Goal: Task Accomplishment & Management: Manage account settings

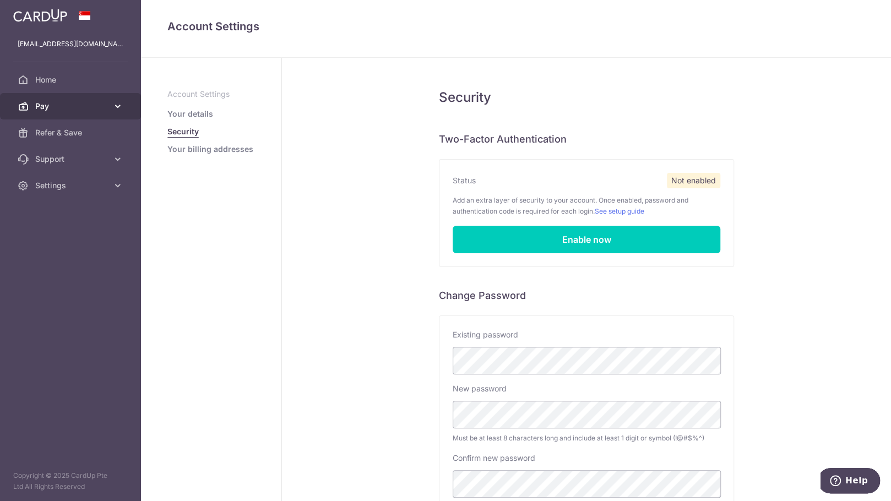
click at [112, 105] on icon at bounding box center [117, 106] width 11 height 11
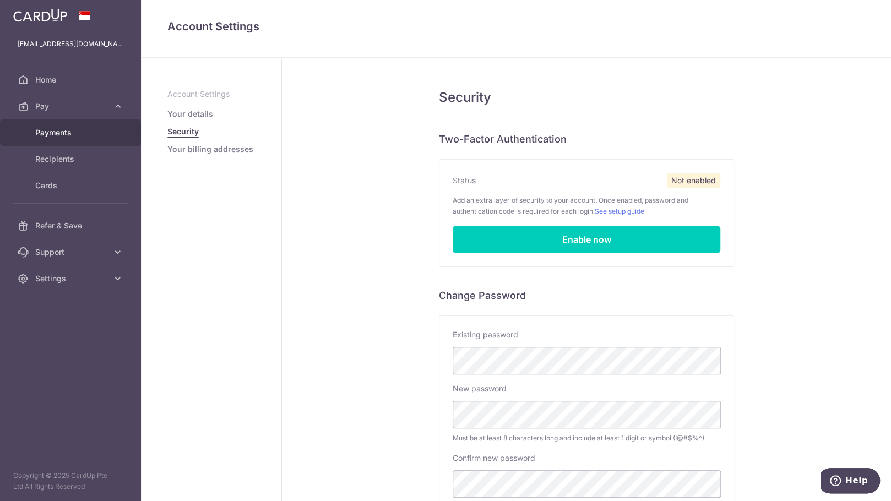
click at [99, 128] on span "Payments" at bounding box center [71, 132] width 73 height 11
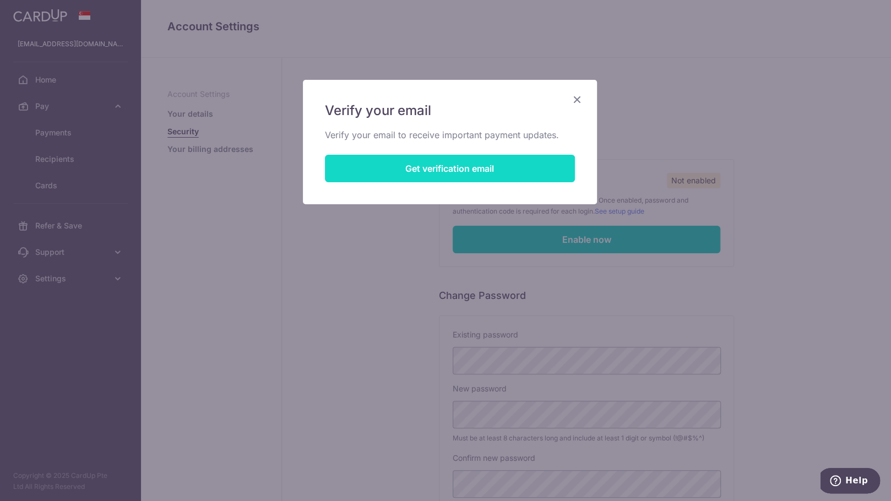
click at [491, 171] on button "Get verification email" at bounding box center [450, 169] width 250 height 28
click at [463, 171] on button "Resend email link" at bounding box center [450, 169] width 250 height 28
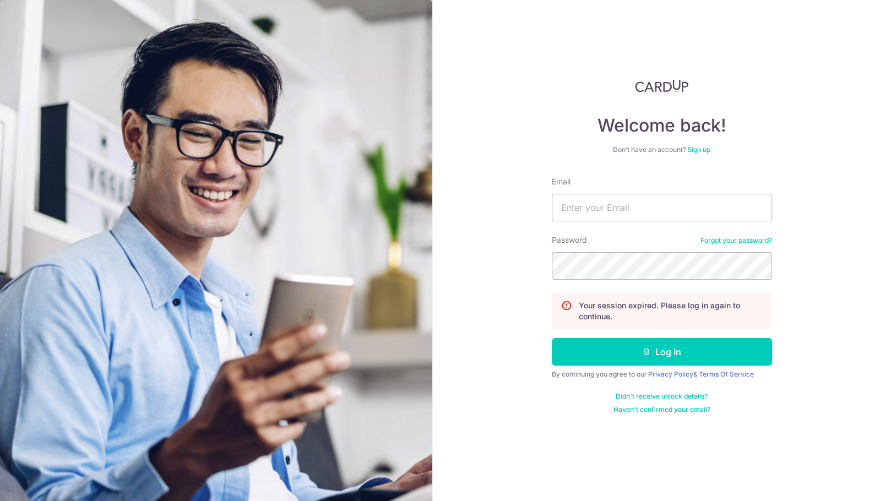
click at [582, 193] on div "Email" at bounding box center [662, 198] width 220 height 45
click at [584, 204] on input "Email" at bounding box center [662, 208] width 220 height 28
type input "[EMAIL_ADDRESS][DOMAIN_NAME]"
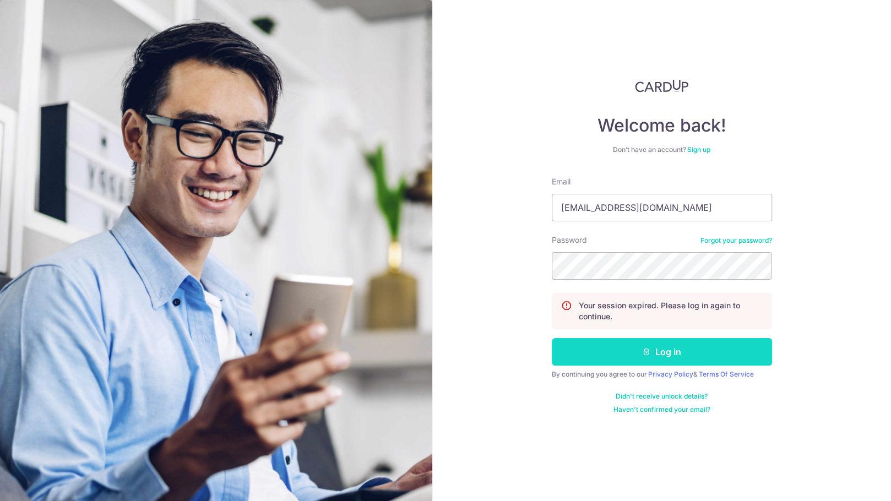
click at [702, 363] on button "Log in" at bounding box center [662, 352] width 220 height 28
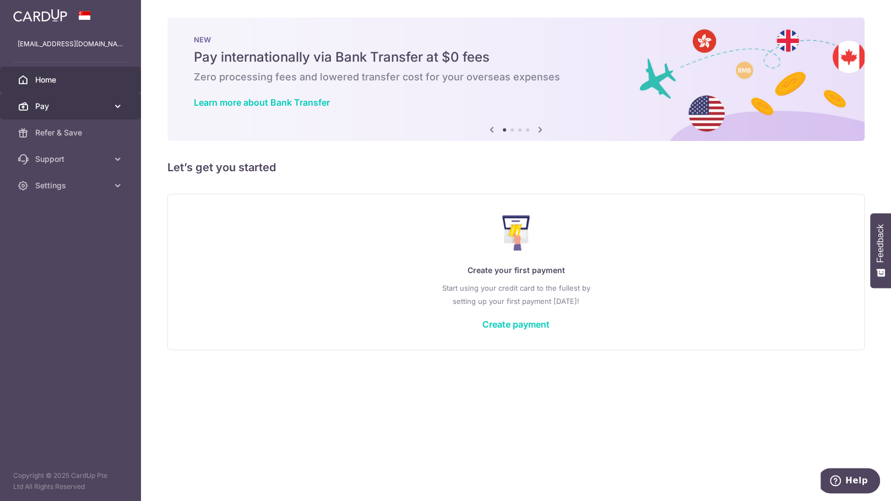
click at [107, 106] on span "Pay" at bounding box center [71, 106] width 73 height 11
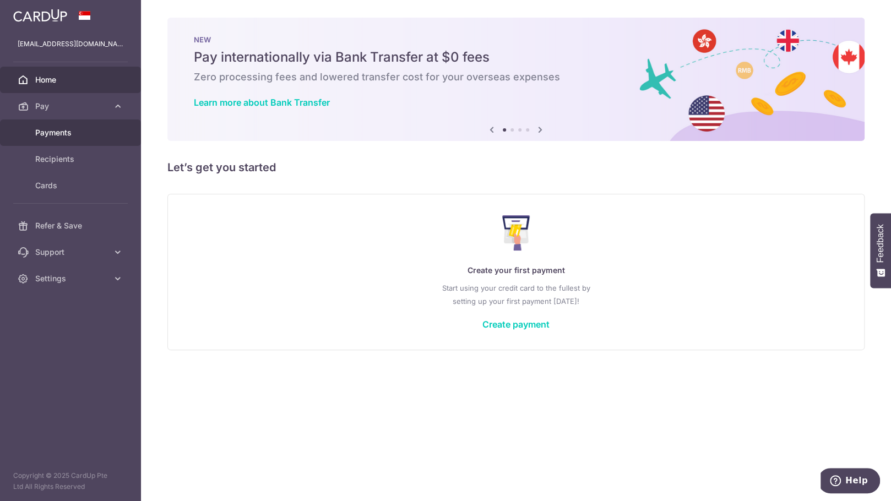
click at [88, 128] on span "Payments" at bounding box center [71, 132] width 73 height 11
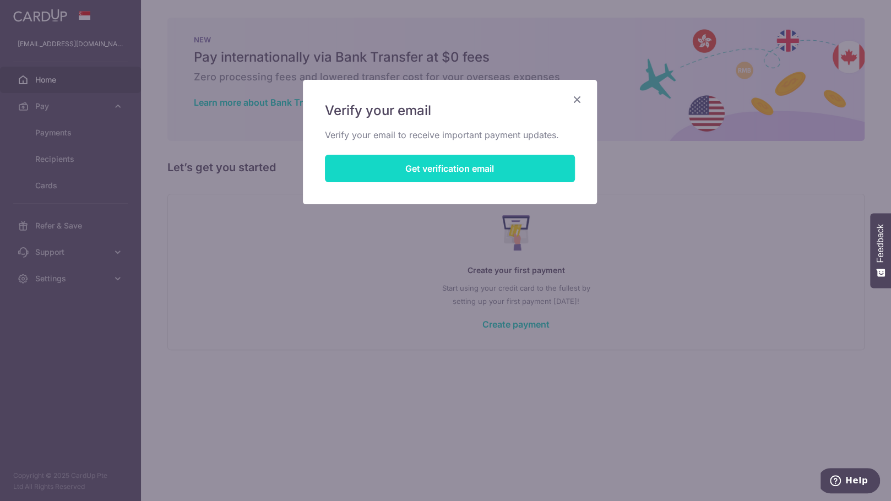
click at [495, 172] on button "Get verification email" at bounding box center [450, 169] width 250 height 28
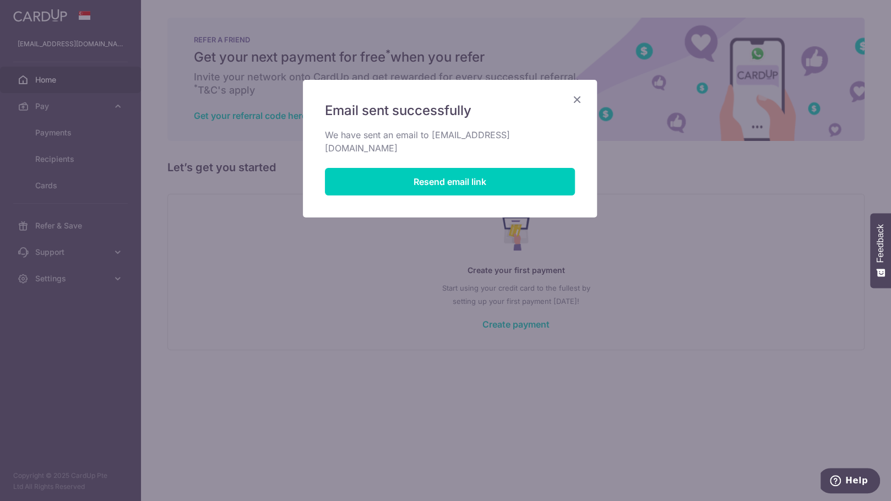
click at [578, 96] on icon "Close" at bounding box center [577, 100] width 13 height 14
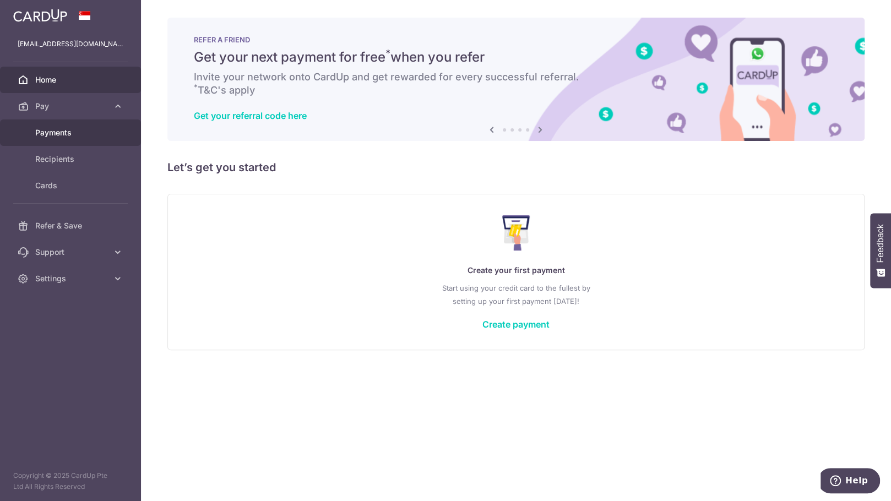
click at [44, 127] on span "Payments" at bounding box center [71, 132] width 73 height 11
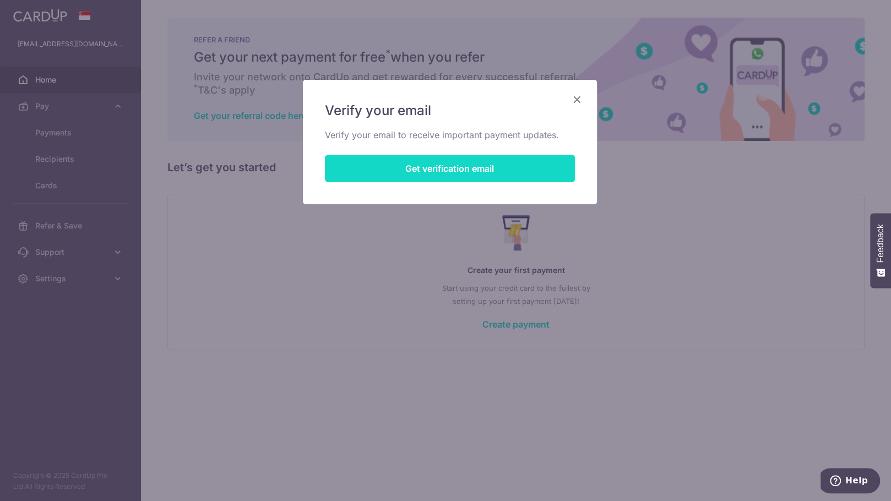
click at [448, 168] on button "Get verification email" at bounding box center [450, 169] width 250 height 28
click at [446, 171] on button "Resend email link" at bounding box center [450, 169] width 250 height 28
